Goal: Task Accomplishment & Management: Complete application form

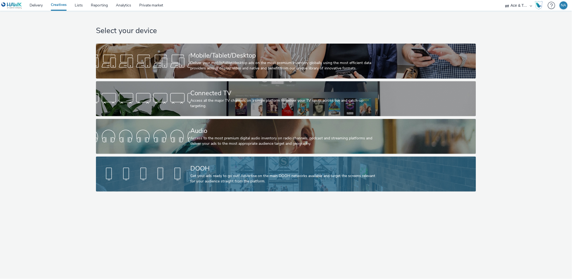
click at [203, 174] on div "Get your ads ready to go out! Advertise on the main DOOH networks available and…" at bounding box center [285, 178] width 189 height 11
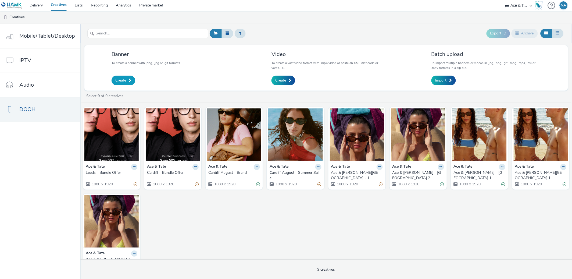
click at [123, 80] on span "Create" at bounding box center [120, 80] width 11 height 5
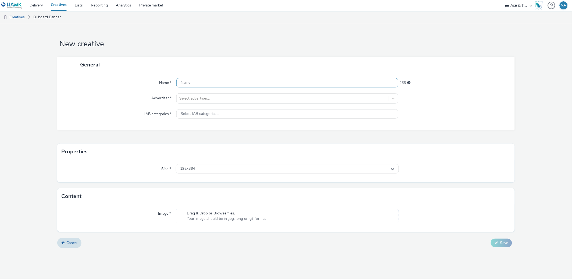
click at [193, 81] on input "text" at bounding box center [287, 82] width 222 height 9
type input "B"
type input "Leeds_BundleOffer_V2"
click at [260, 60] on div "General" at bounding box center [286, 65] width 458 height 16
click at [218, 100] on div at bounding box center [282, 98] width 206 height 6
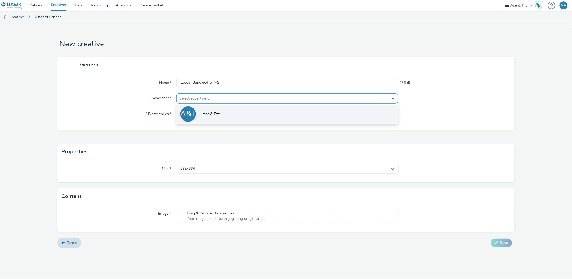
click at [203, 118] on li "A&T Ace & [PERSON_NAME]" at bounding box center [287, 114] width 222 height 18
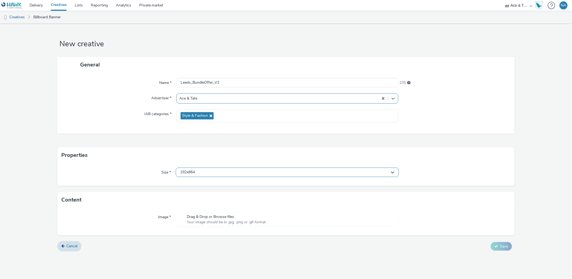
click at [207, 171] on div "192x864" at bounding box center [287, 172] width 223 height 9
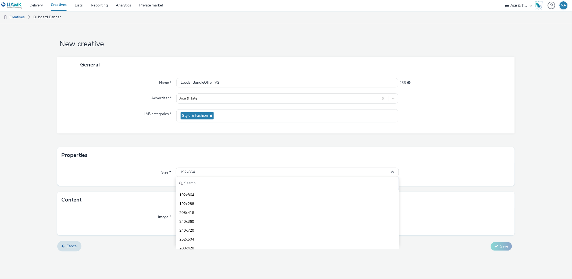
click at [201, 185] on input "text" at bounding box center [287, 183] width 223 height 9
type input "dooh"
click at [221, 227] on li "1080x1920 - dooh" at bounding box center [287, 227] width 223 height 9
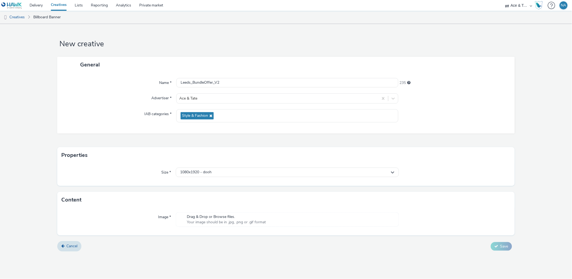
click at [205, 219] on span "Your image should be in .jpg, .png or .gif format" at bounding box center [226, 221] width 79 height 5
click at [501, 254] on span "Save" at bounding box center [504, 253] width 8 height 5
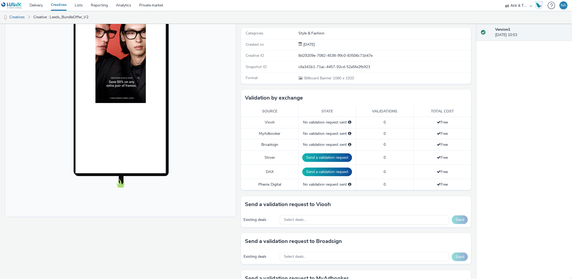
scroll to position [118, 0]
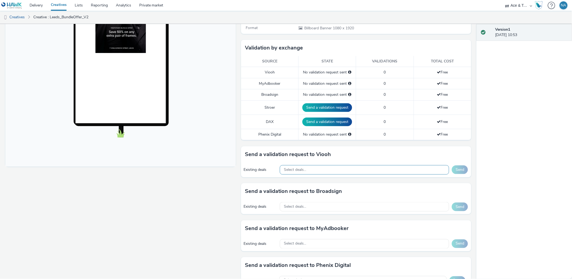
click at [348, 168] on div "Select deals..." at bounding box center [365, 169] width 170 height 9
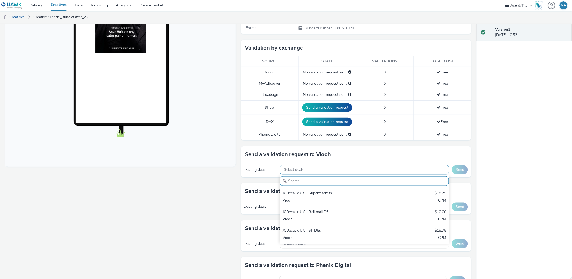
scroll to position [0, 0]
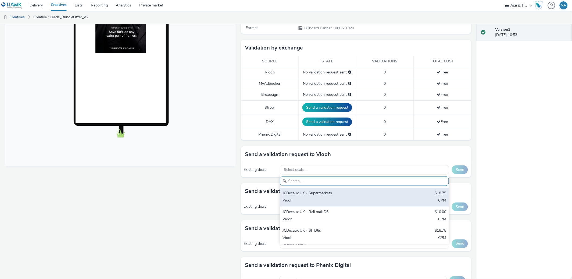
click at [339, 191] on div "JCDecaux UK - Supermarkets" at bounding box center [337, 193] width 108 height 6
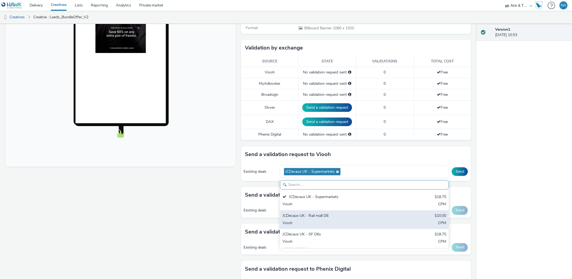
click at [315, 216] on div "JCDecaux UK - Rail mall D6" at bounding box center [337, 216] width 108 height 6
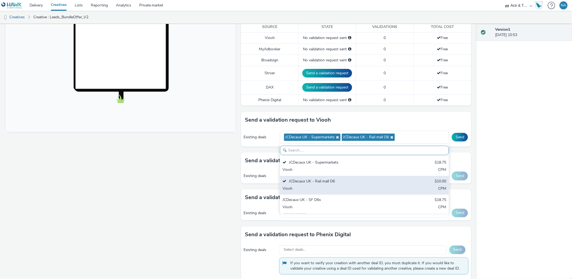
scroll to position [162, 0]
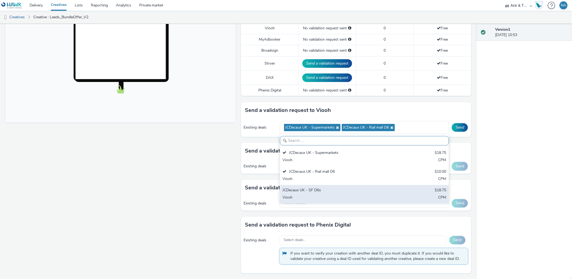
click at [314, 193] on div "JCDecaux UK - SF D6s" at bounding box center [337, 191] width 108 height 6
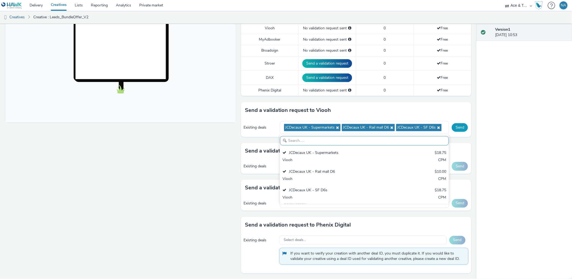
click at [465, 131] on button "Send" at bounding box center [460, 127] width 16 height 9
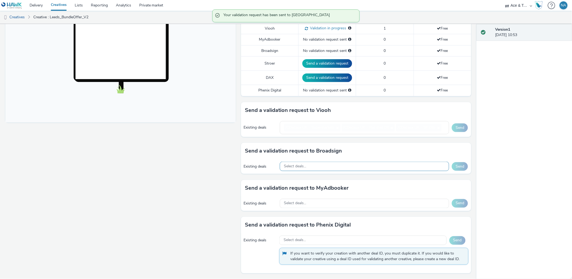
scroll to position [158, 0]
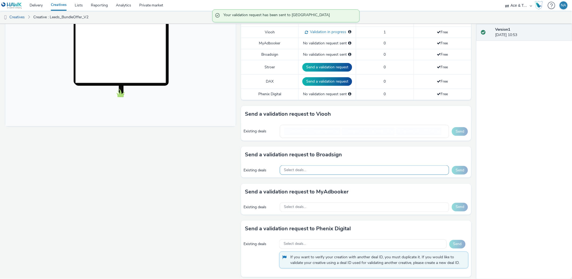
click at [323, 165] on div "Select deals..." at bounding box center [365, 169] width 170 height 9
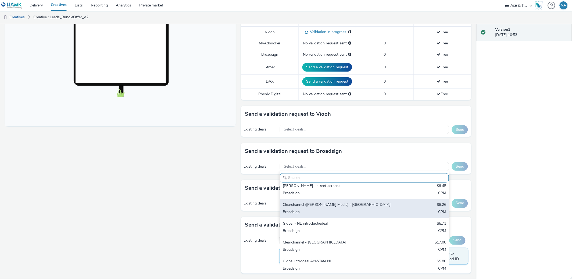
scroll to position [8, 0]
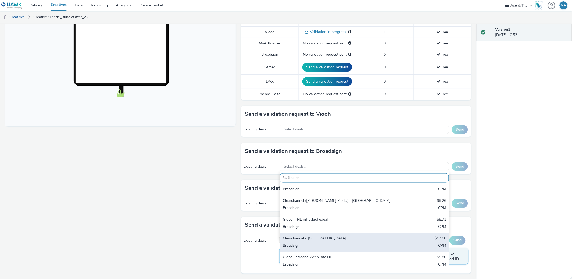
click at [312, 238] on div "Clearchannel - [GEOGRAPHIC_DATA]" at bounding box center [337, 239] width 108 height 6
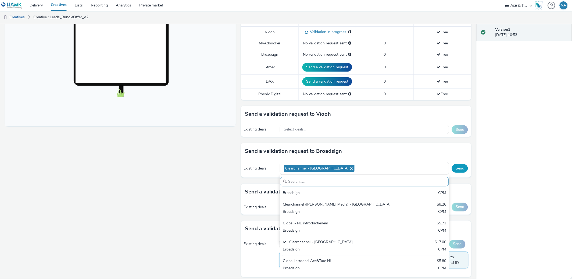
click at [464, 169] on button "Send" at bounding box center [460, 168] width 16 height 9
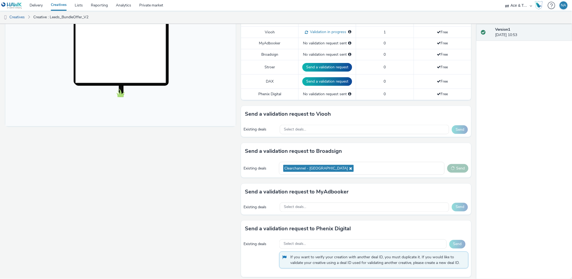
scroll to position [162, 0]
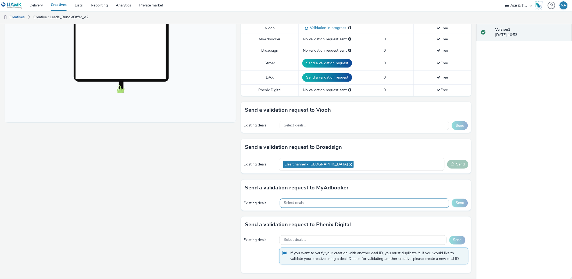
click at [329, 201] on div "Select deals..." at bounding box center [365, 202] width 170 height 9
click at [476, 182] on div "Enabled Version 1 - Created on [DATE] A&T Leeds_BundleOffer_V2 for Ace & [PERSO…" at bounding box center [238, 151] width 477 height 255
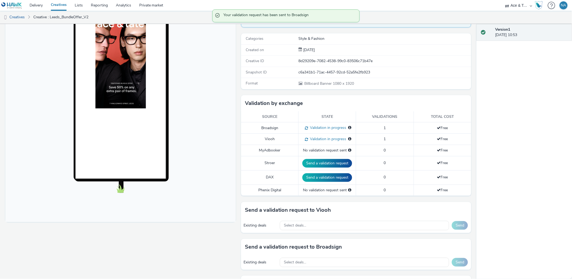
scroll to position [63, 0]
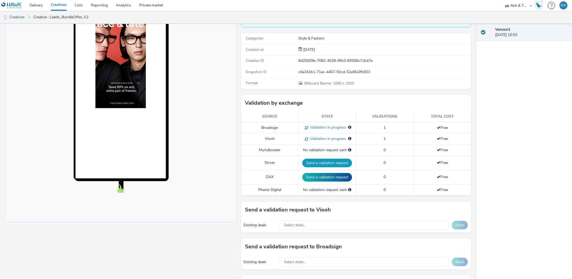
click at [325, 162] on button "Send a validation request" at bounding box center [328, 163] width 50 height 9
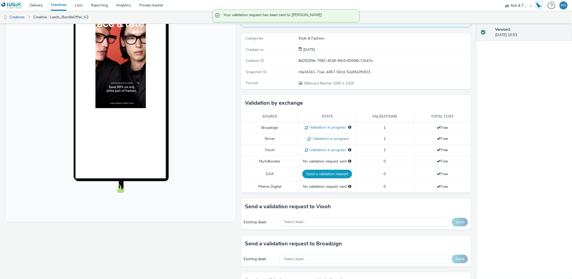
click at [321, 175] on button "Send a validation request" at bounding box center [328, 174] width 50 height 9
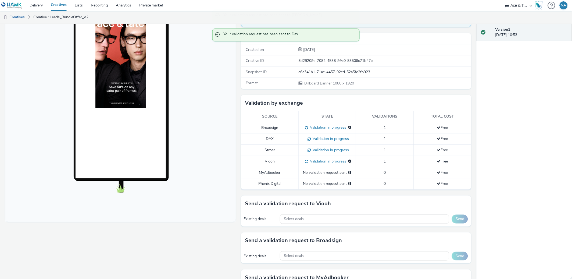
scroll to position [153, 0]
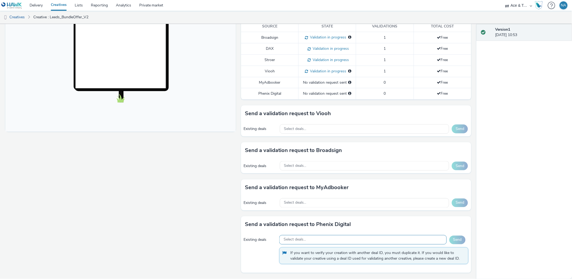
click at [405, 240] on div "Select deals..." at bounding box center [363, 239] width 168 height 9
click at [513, 198] on div "Version 1 [DATE] 10:53" at bounding box center [524, 151] width 95 height 255
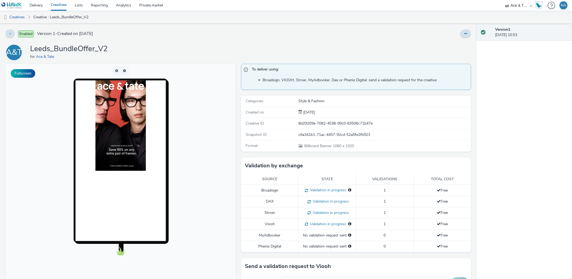
click at [61, 6] on link "Creatives" at bounding box center [59, 5] width 24 height 11
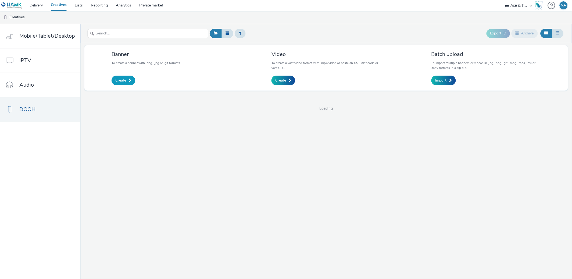
click at [120, 81] on span "Create" at bounding box center [120, 80] width 11 height 5
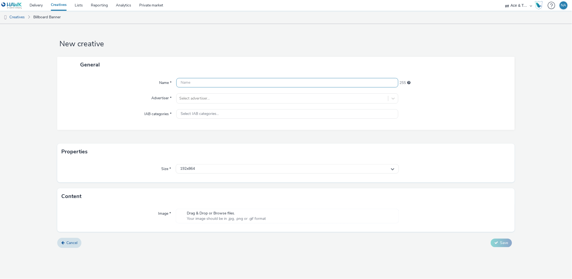
click at [202, 83] on input "text" at bounding box center [287, 82] width 222 height 9
type input "BundleOffer - [GEOGRAPHIC_DATA] V2"
click at [265, 73] on div "Name * BundleOffer - [GEOGRAPHIC_DATA] V2 231 Advertiser * Select advertiser...…" at bounding box center [286, 101] width 458 height 57
click at [226, 97] on div at bounding box center [282, 98] width 206 height 6
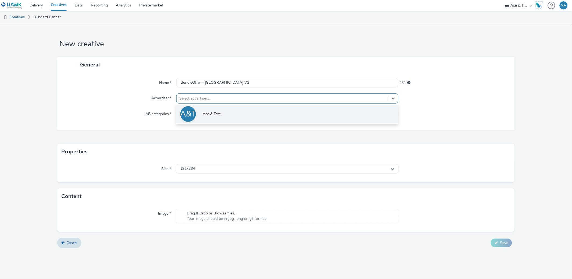
click at [219, 119] on li "A&T Ace & [PERSON_NAME]" at bounding box center [287, 114] width 222 height 18
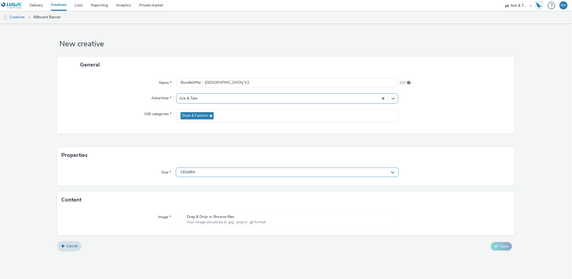
click at [202, 172] on div "192x864" at bounding box center [287, 172] width 223 height 9
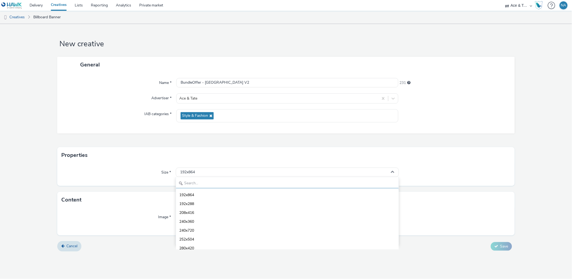
click at [198, 184] on input "text" at bounding box center [287, 183] width 223 height 9
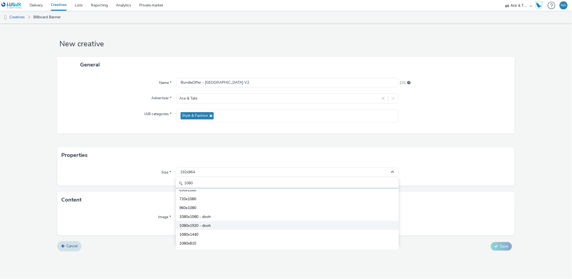
type input "1080"
click at [200, 226] on span "1080x1920 - dooh" at bounding box center [194, 225] width 31 height 5
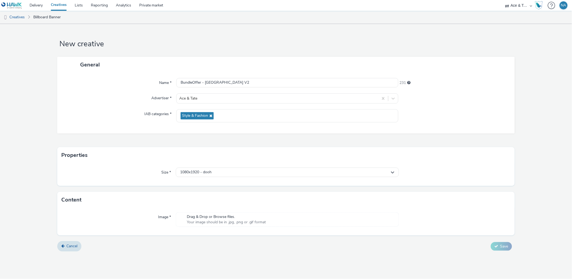
click at [280, 155] on div "Properties" at bounding box center [286, 155] width 458 height 16
click at [238, 218] on span "Drag & Drop or Browse files." at bounding box center [226, 216] width 79 height 5
click at [504, 247] on form "New creative General Name * BundleOffer - [GEOGRAPHIC_DATA] V2 231 Advertiser *…" at bounding box center [286, 143] width 572 height 239
click at [504, 253] on span "Save" at bounding box center [504, 253] width 8 height 5
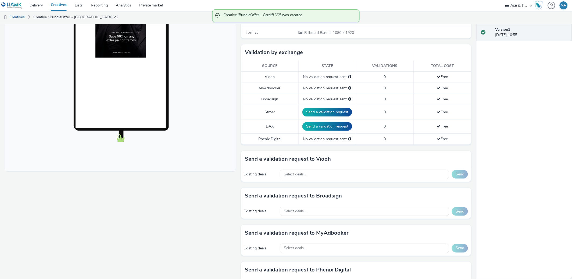
scroll to position [152, 0]
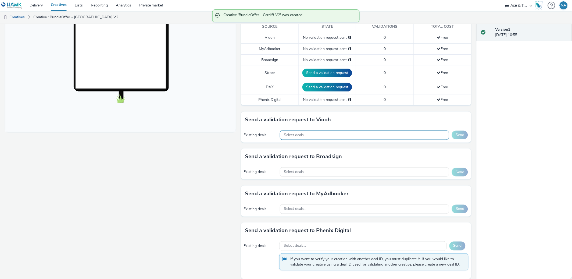
click at [343, 133] on div "Select deals..." at bounding box center [365, 134] width 170 height 9
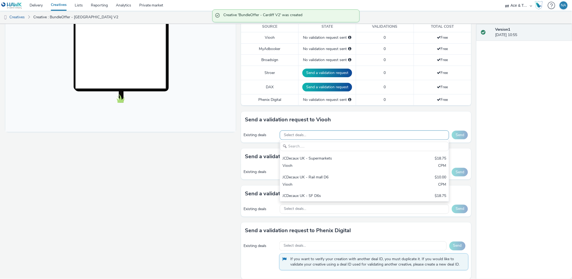
scroll to position [0, 0]
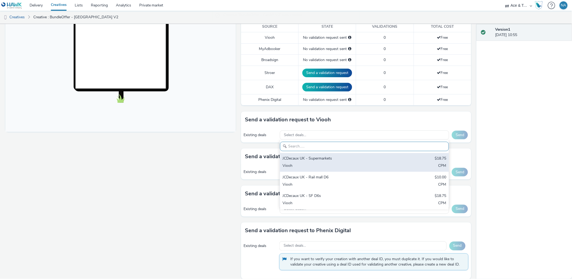
click at [338, 159] on div "JCDecaux UK - Supermarkets" at bounding box center [337, 159] width 108 height 6
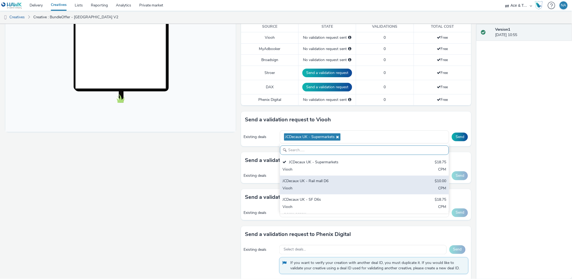
click at [320, 182] on div "JCDecaux UK - Rail mall D6" at bounding box center [337, 181] width 108 height 6
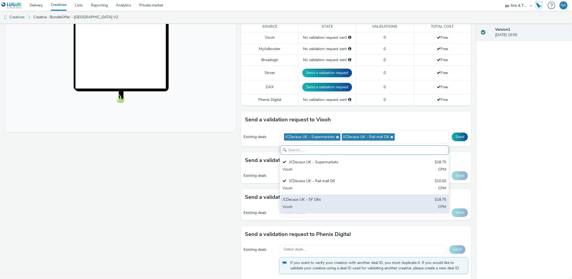
scroll to position [162, 0]
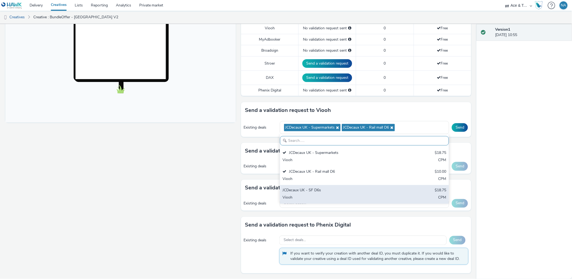
click at [315, 194] on div "JCDecaux UK - SF D6s $18.75 Viooh CPM" at bounding box center [364, 194] width 169 height 19
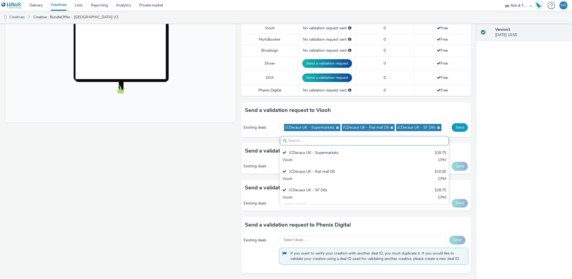
click at [461, 127] on button "Send" at bounding box center [460, 127] width 16 height 9
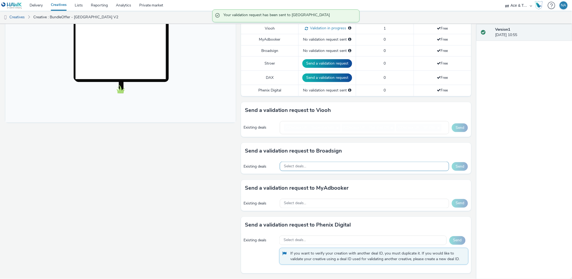
scroll to position [158, 0]
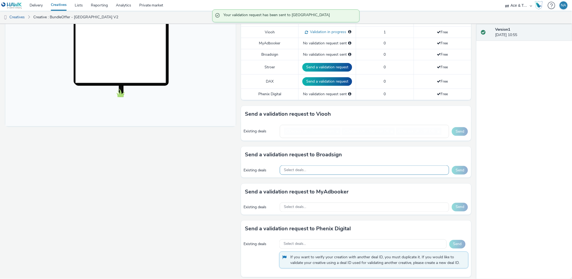
click at [334, 165] on div "Select deals..." at bounding box center [365, 169] width 170 height 9
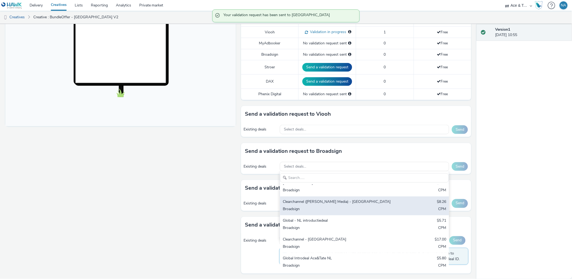
scroll to position [8, 0]
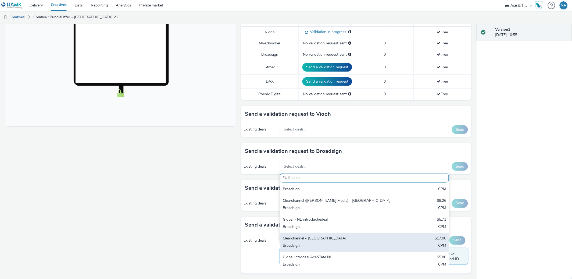
click at [315, 237] on div "Clearchannel - [GEOGRAPHIC_DATA]" at bounding box center [337, 239] width 108 height 6
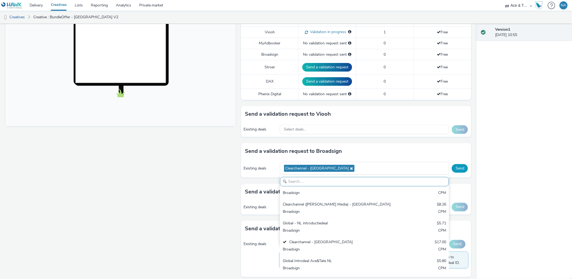
click at [463, 169] on button "Send" at bounding box center [460, 168] width 16 height 9
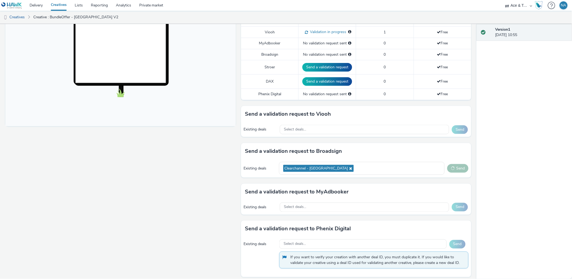
scroll to position [162, 0]
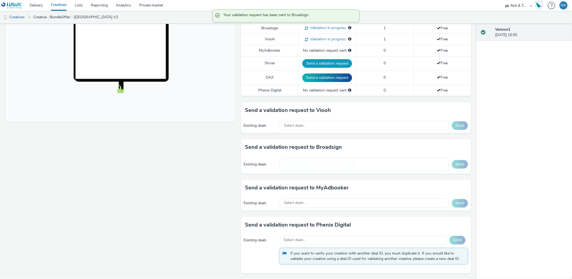
click at [326, 63] on button "Send a validation request" at bounding box center [328, 63] width 50 height 9
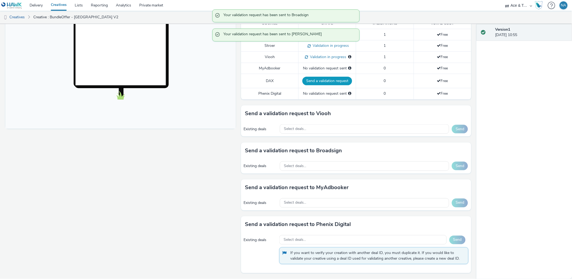
scroll to position [155, 0]
click at [326, 82] on button "Send a validation request" at bounding box center [328, 81] width 50 height 9
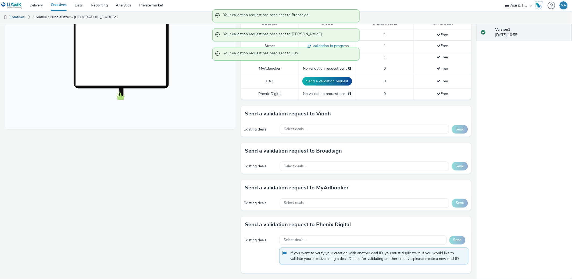
scroll to position [153, 0]
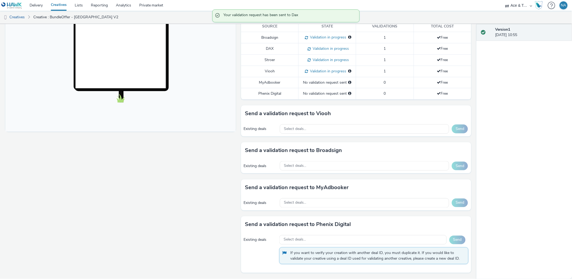
click at [502, 106] on div "Version 1 [DATE] 10:55" at bounding box center [524, 151] width 95 height 255
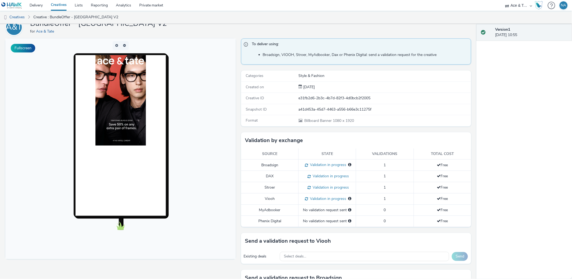
scroll to position [0, 0]
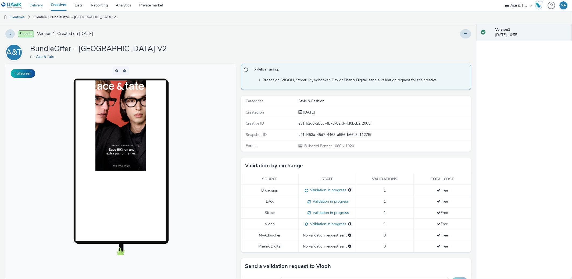
click at [33, 5] on link "Delivery" at bounding box center [36, 5] width 21 height 11
